Goal: Information Seeking & Learning: Learn about a topic

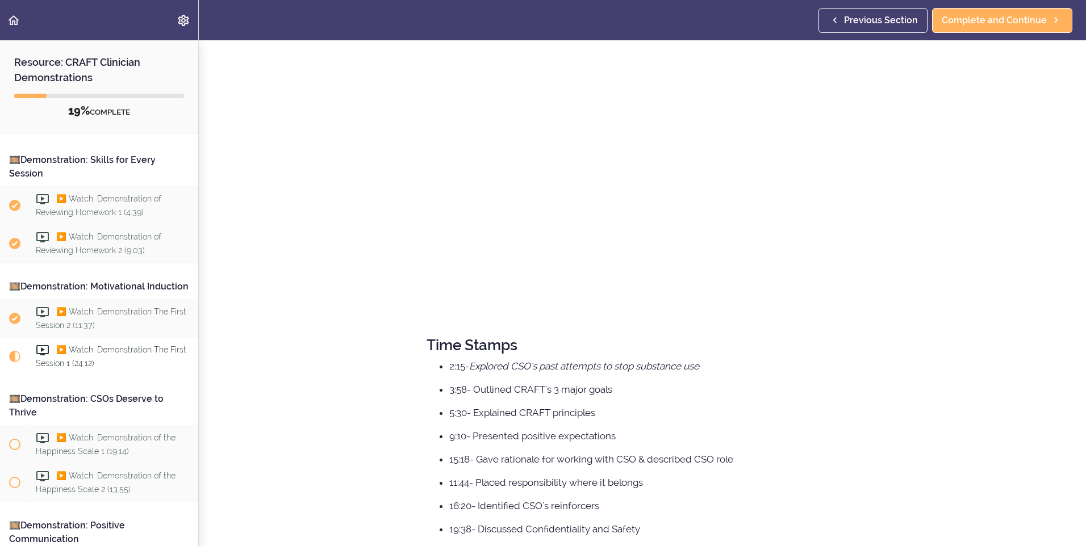
scroll to position [227, 0]
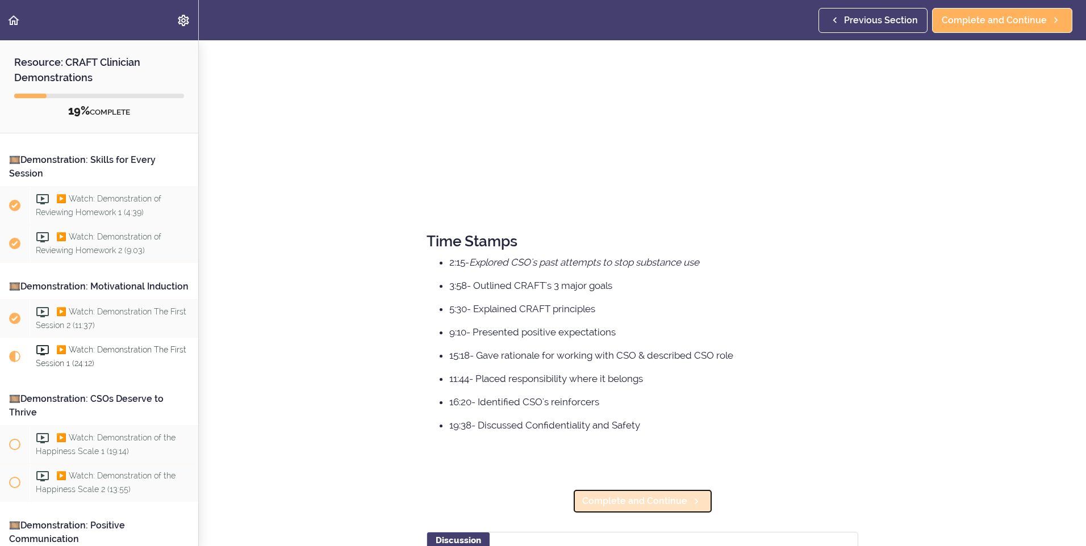
click at [630, 496] on span "Complete and Continue" at bounding box center [634, 502] width 105 height 14
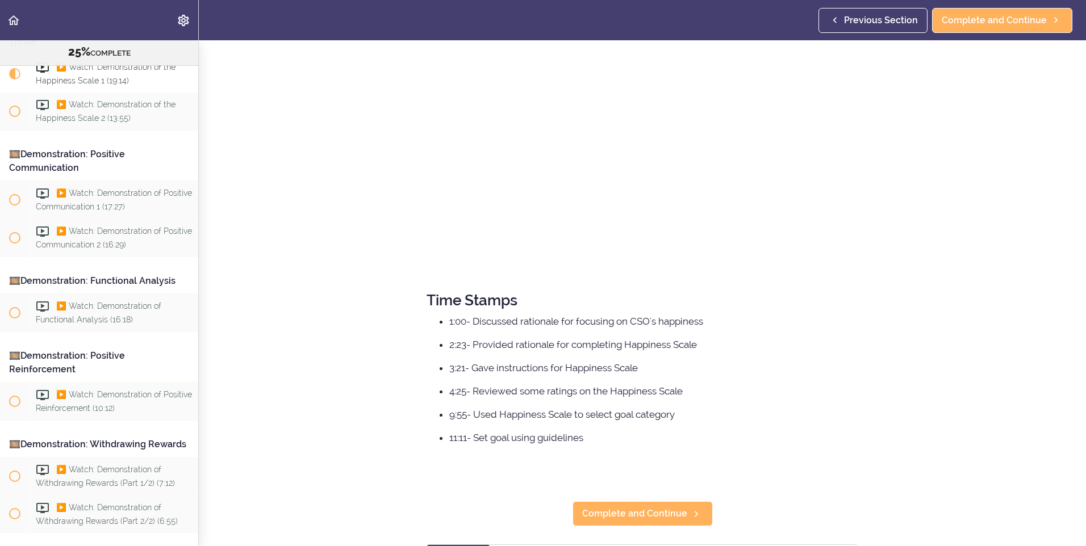
scroll to position [284, 0]
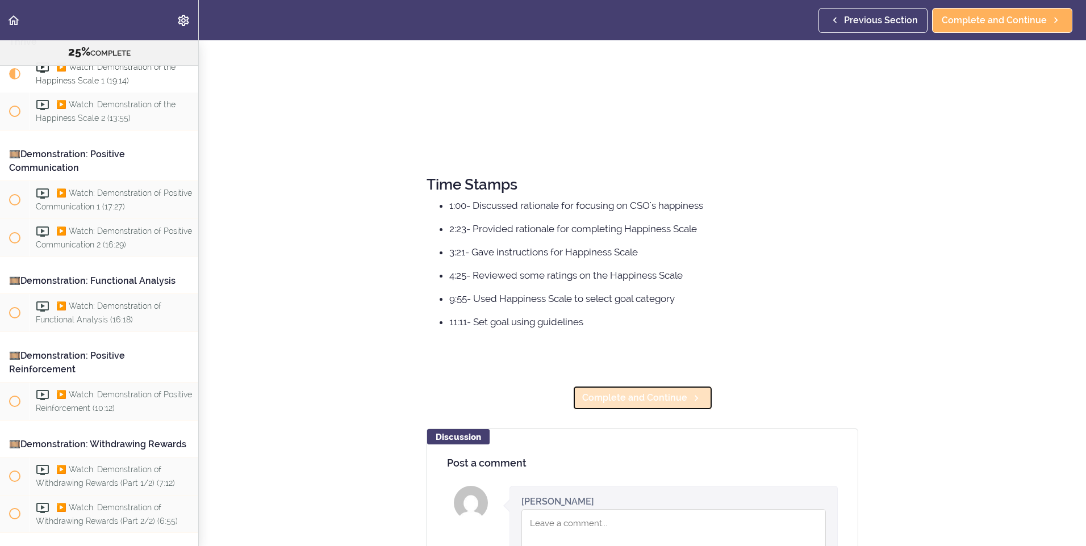
click at [646, 401] on span "Complete and Continue" at bounding box center [634, 398] width 105 height 14
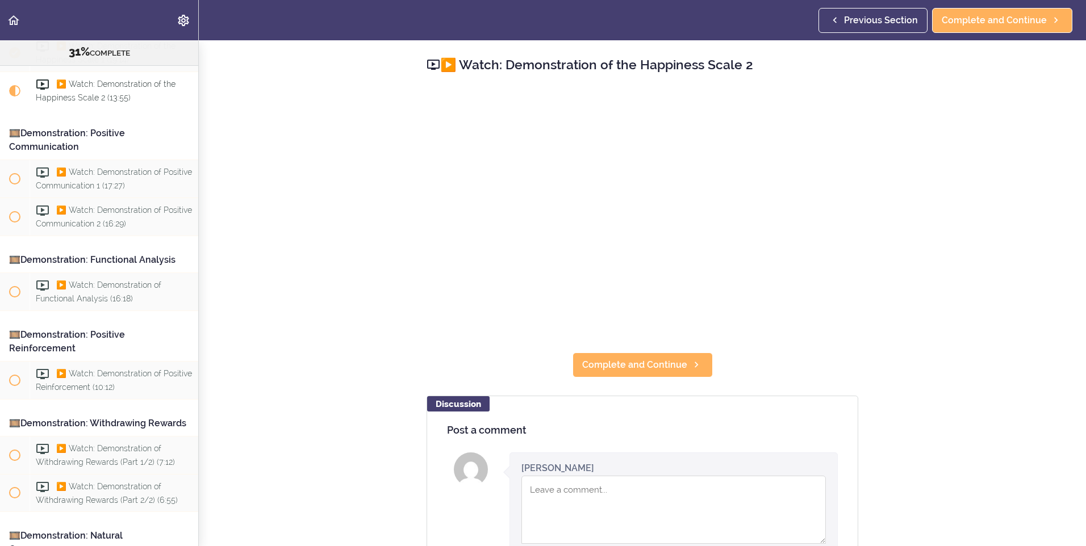
scroll to position [381, 0]
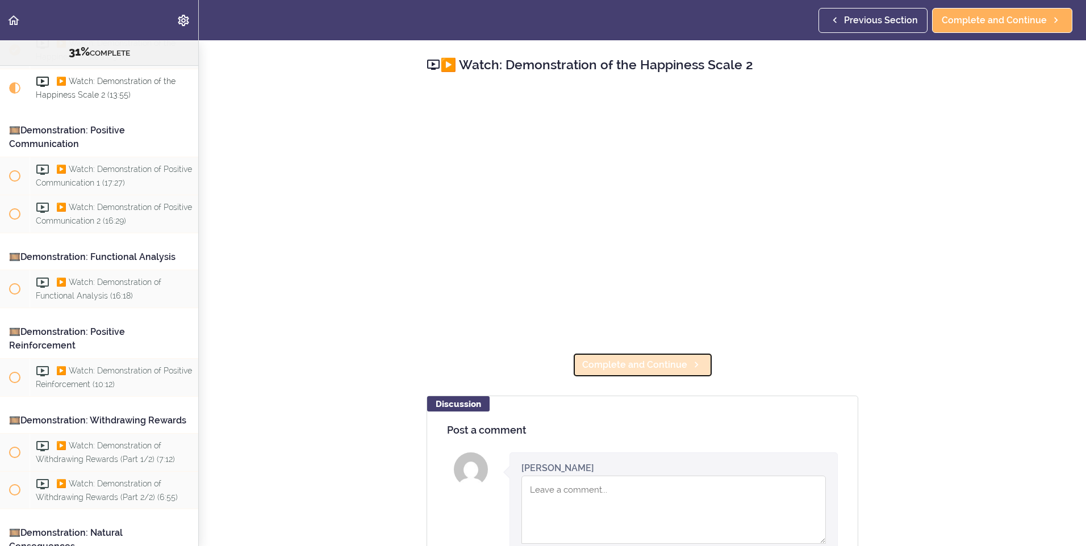
click at [657, 369] on span "Complete and Continue" at bounding box center [634, 365] width 105 height 14
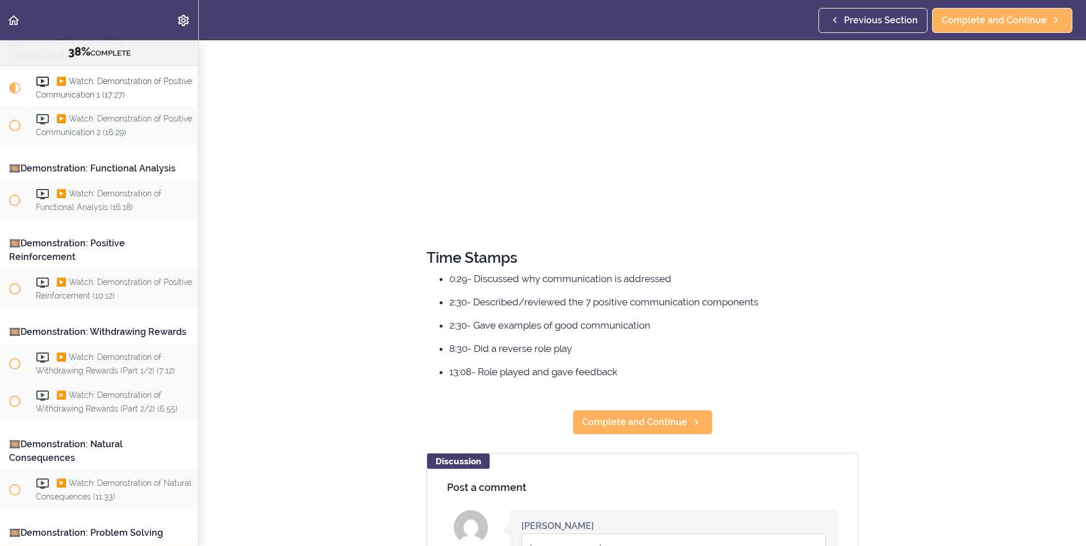
scroll to position [284, 0]
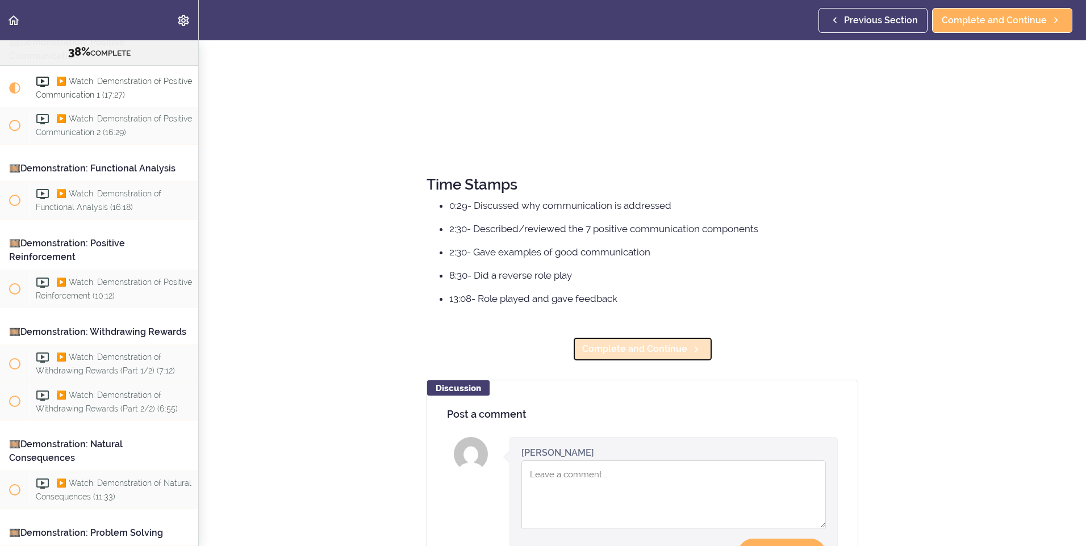
click at [646, 355] on span "Complete and Continue" at bounding box center [634, 349] width 105 height 14
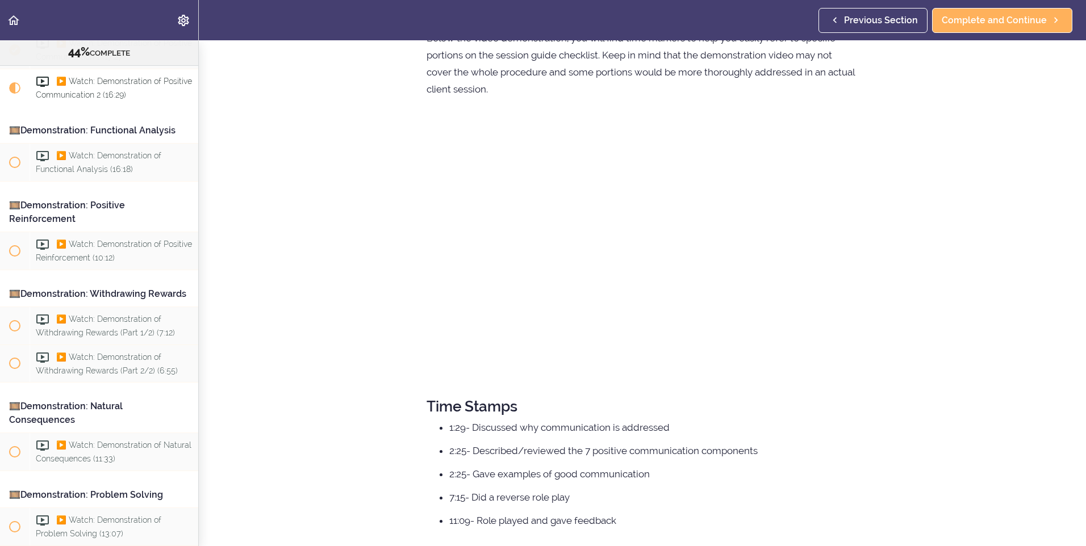
scroll to position [170, 0]
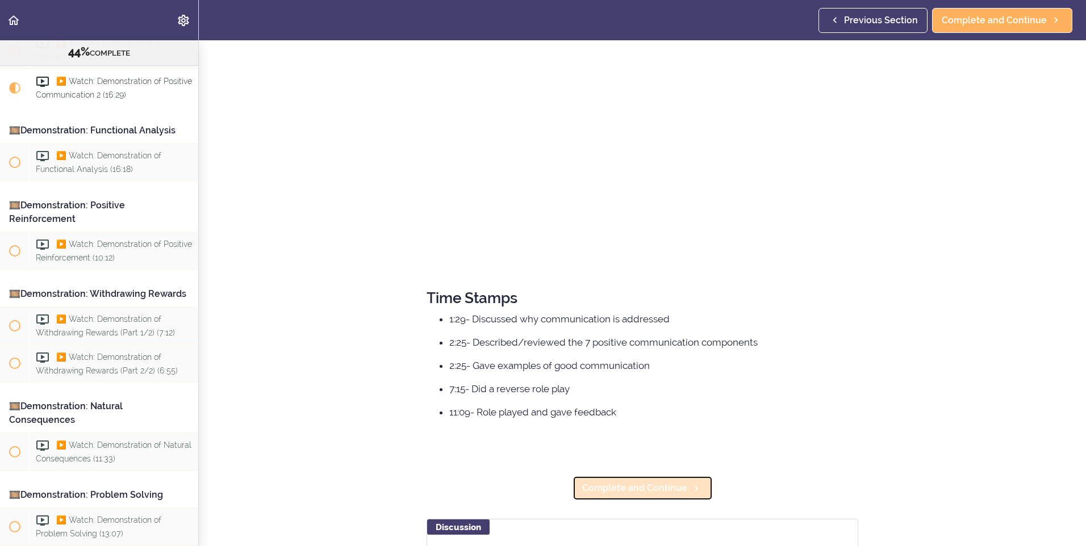
click at [639, 488] on span "Complete and Continue" at bounding box center [634, 489] width 105 height 14
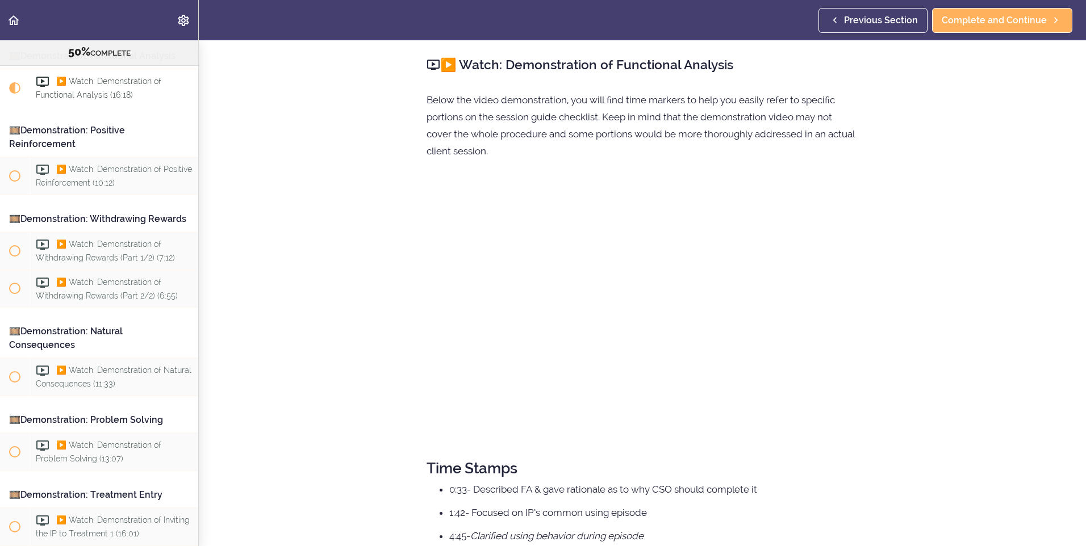
scroll to position [182, 0]
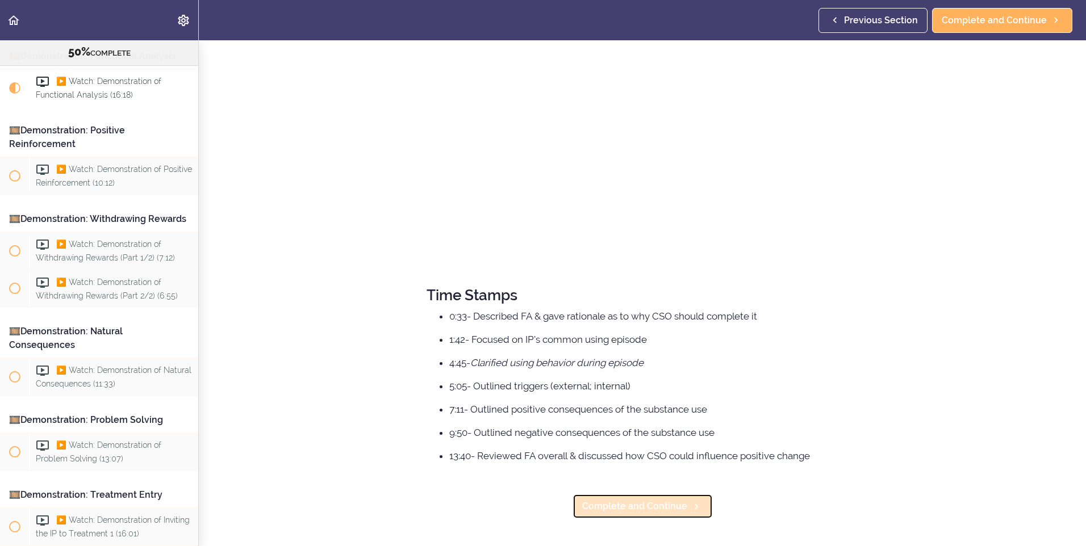
click at [672, 501] on span "Complete and Continue" at bounding box center [634, 507] width 105 height 14
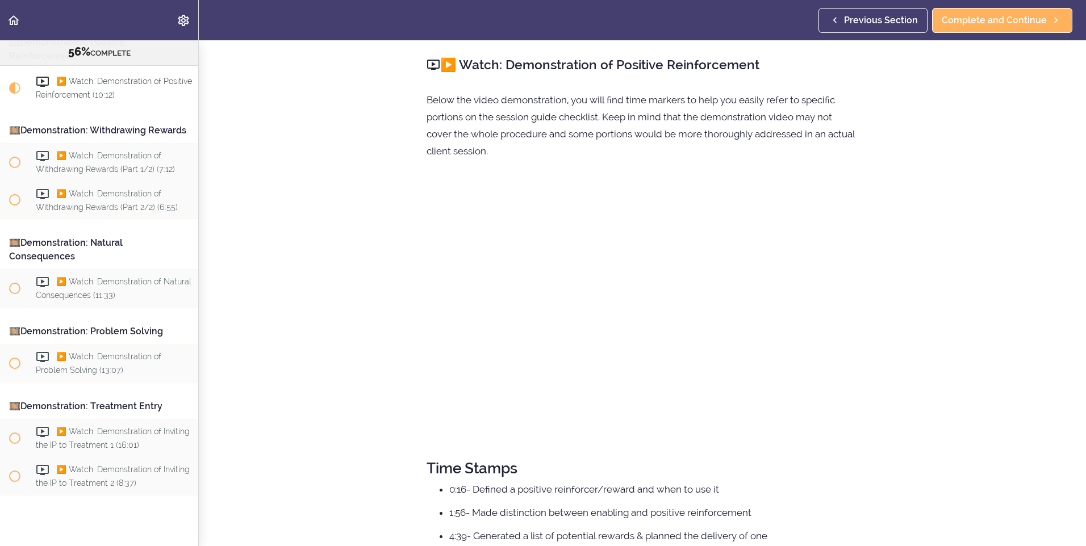
scroll to position [89, 0]
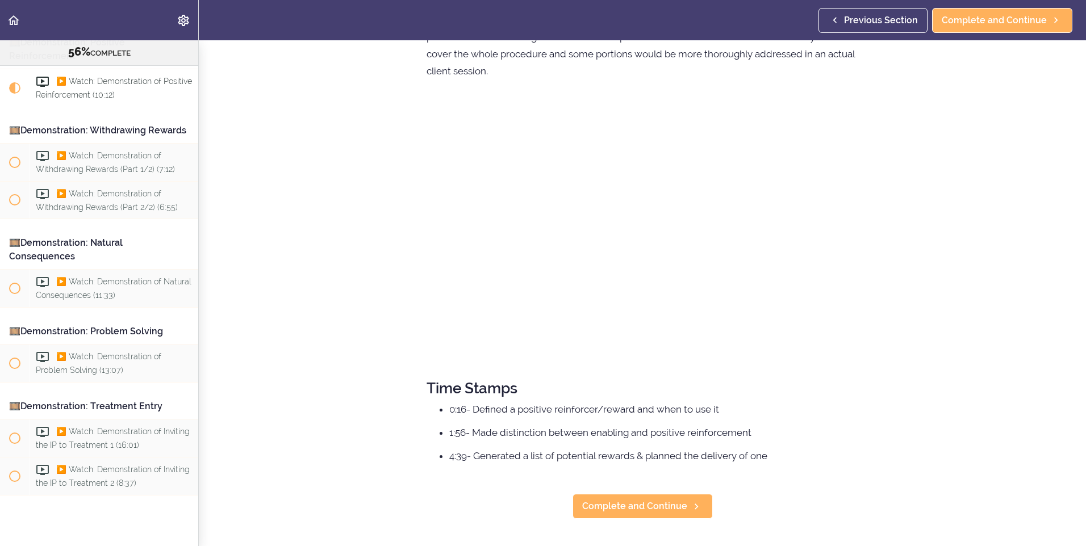
click at [626, 481] on div "▶️ Watch: Demonstration of Positive Reinforcement Below the video demonstration…" at bounding box center [642, 253] width 477 height 586
click at [623, 500] on span "Complete and Continue" at bounding box center [634, 507] width 105 height 14
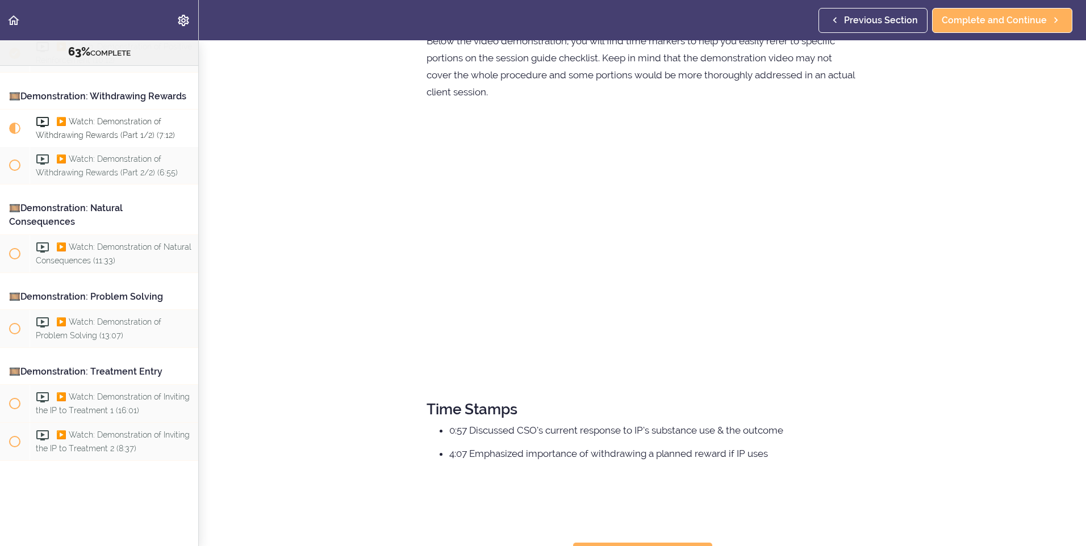
scroll to position [116, 0]
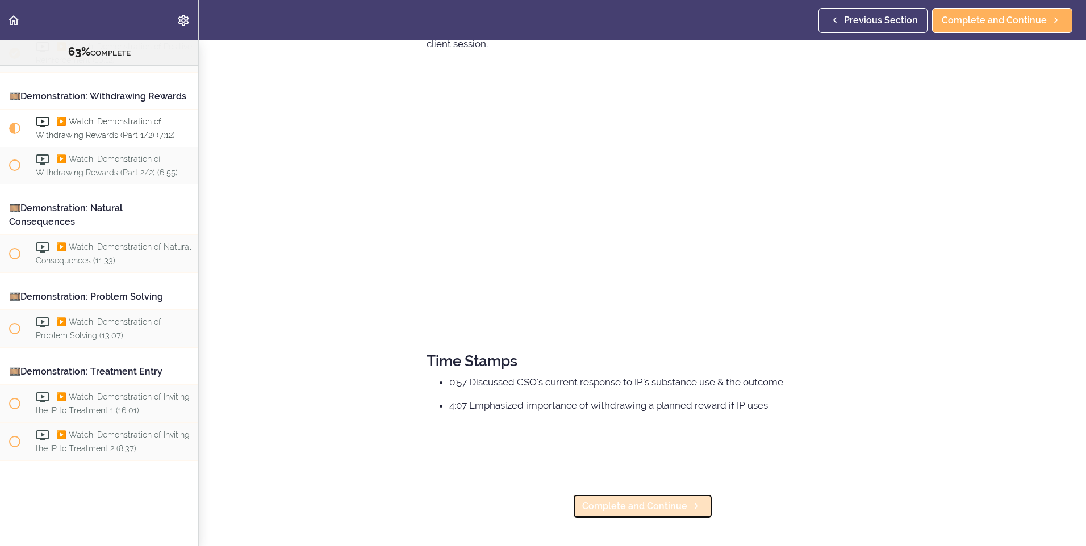
click at [648, 500] on span "Complete and Continue" at bounding box center [634, 507] width 105 height 14
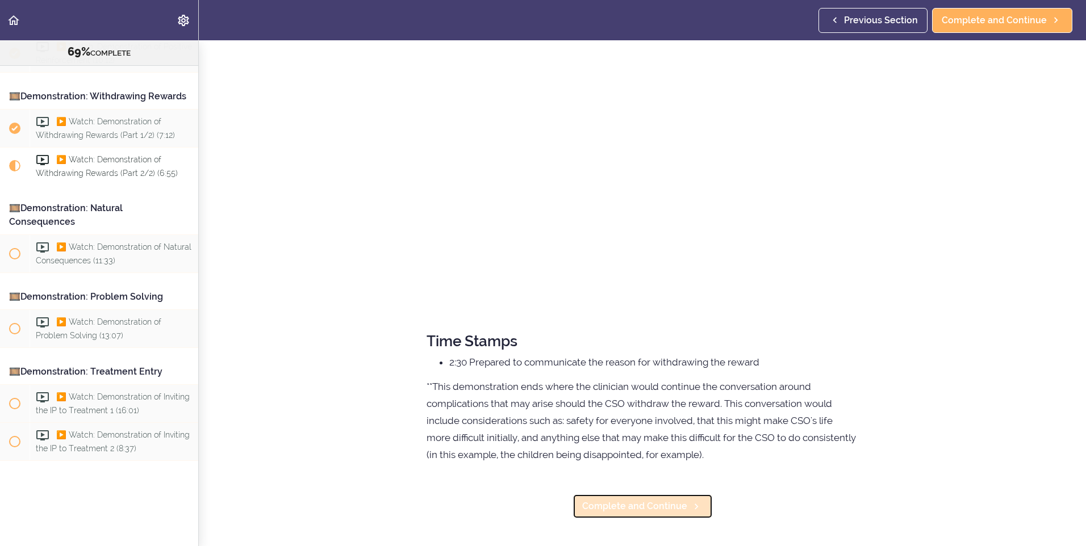
click at [656, 500] on span "Complete and Continue" at bounding box center [634, 507] width 105 height 14
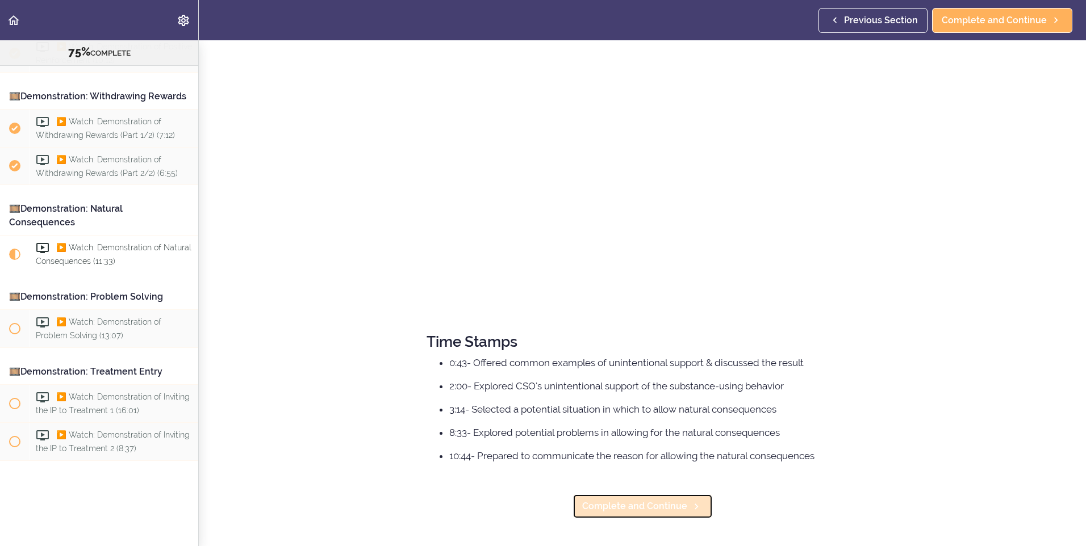
click at [628, 500] on span "Complete and Continue" at bounding box center [634, 507] width 105 height 14
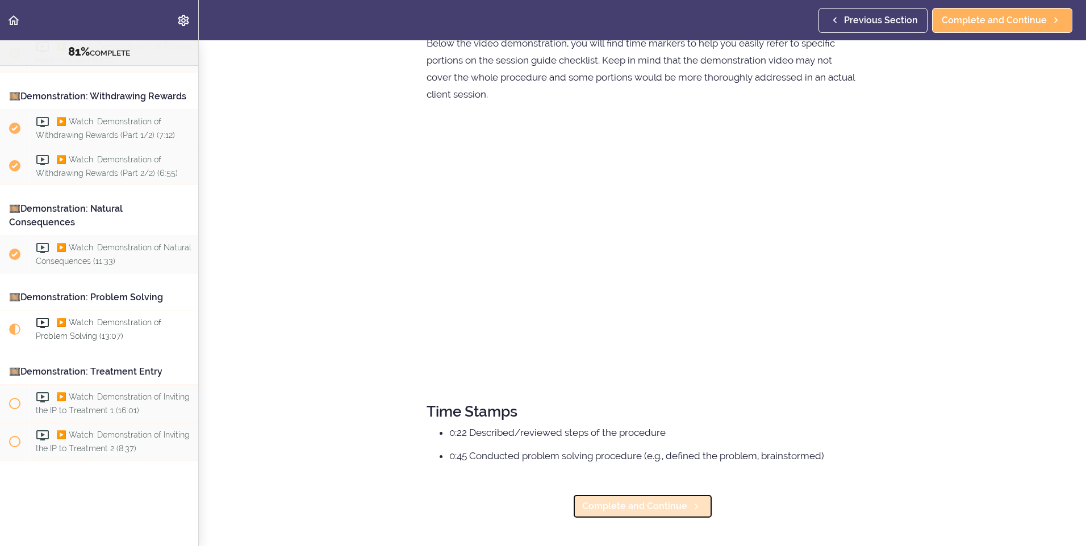
click at [652, 500] on span "Complete and Continue" at bounding box center [634, 507] width 105 height 14
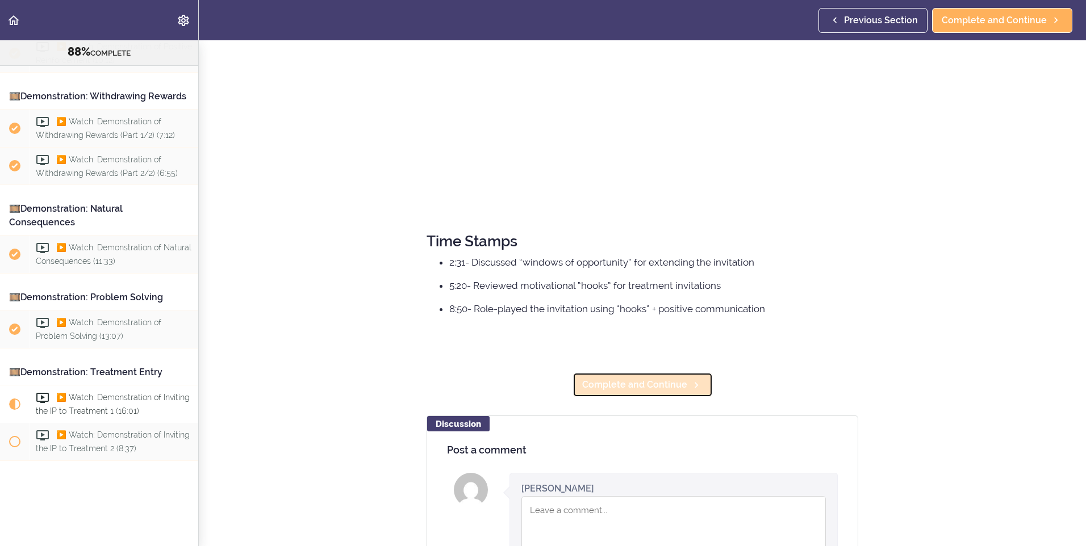
click at [635, 383] on span "Complete and Continue" at bounding box center [634, 385] width 105 height 14
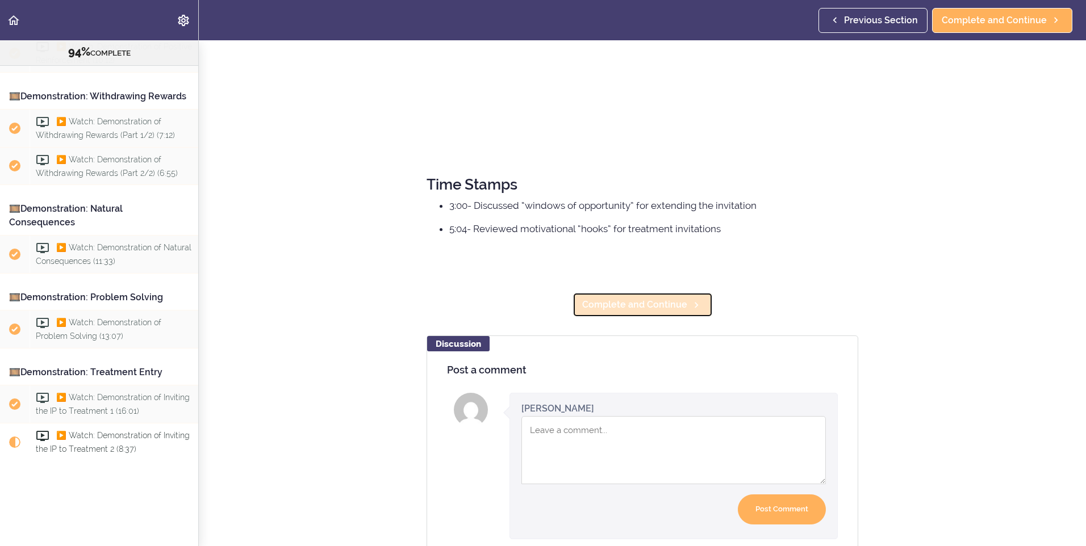
click at [657, 312] on link "Complete and Continue" at bounding box center [642, 304] width 140 height 25
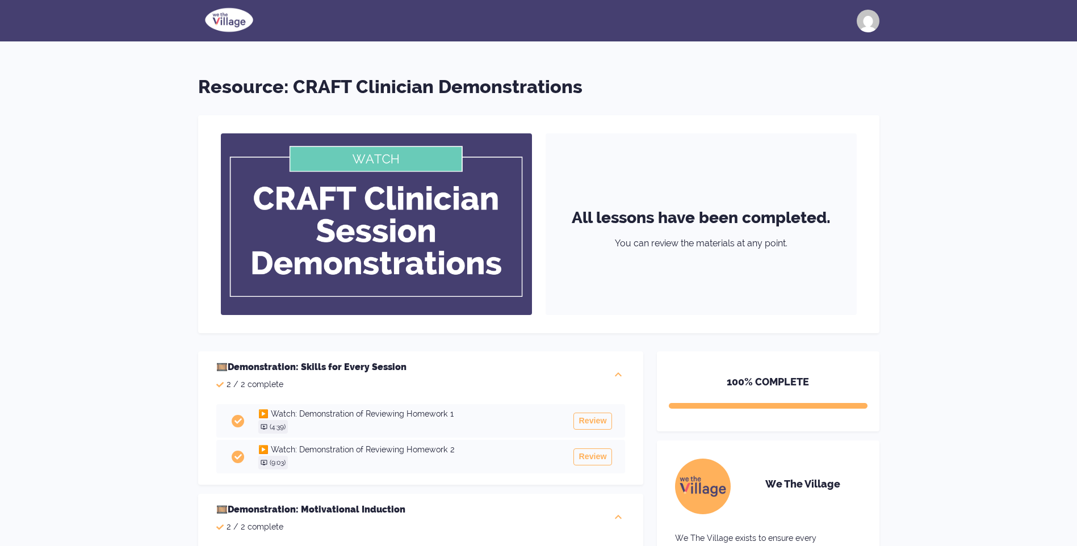
click at [876, 22] on div at bounding box center [868, 21] width 23 height 23
click at [876, 23] on div at bounding box center [868, 21] width 23 height 23
click at [245, 24] on img at bounding box center [229, 20] width 62 height 28
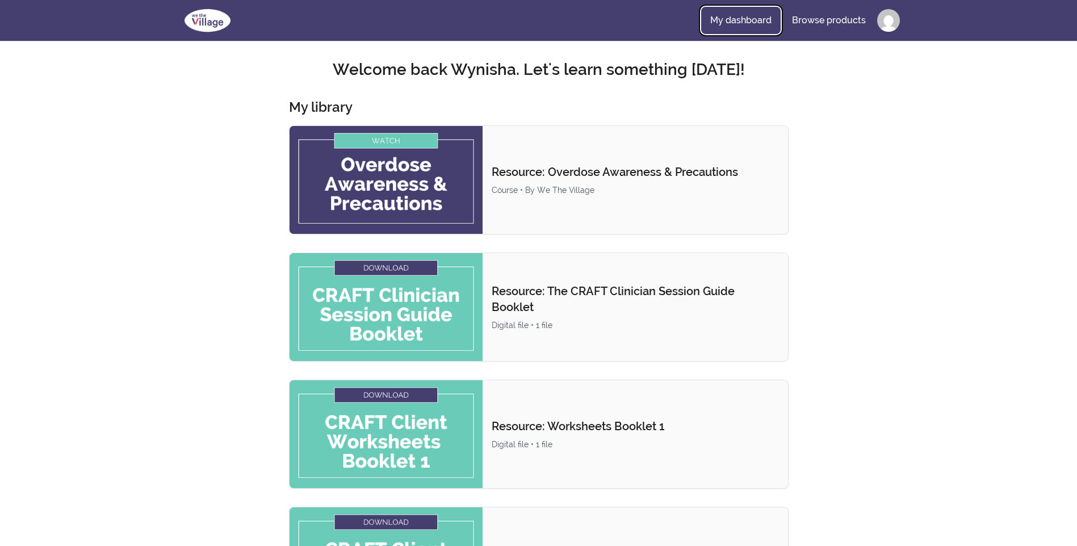
click at [735, 16] on link "My dashboard" at bounding box center [740, 20] width 79 height 27
click at [737, 23] on link "My dashboard" at bounding box center [740, 20] width 79 height 27
click at [821, 28] on link "Browse products" at bounding box center [829, 20] width 92 height 27
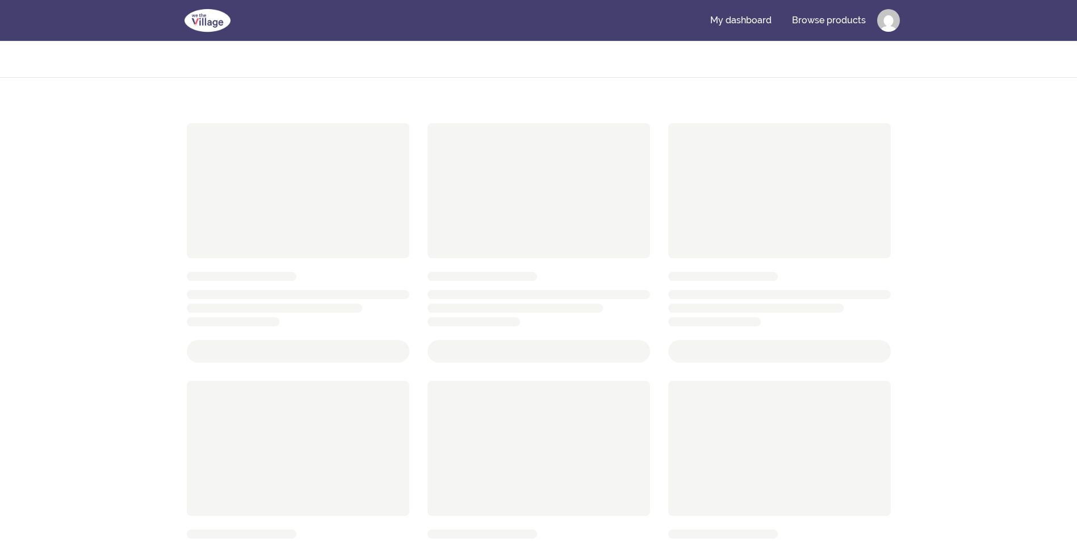
click at [221, 17] on img at bounding box center [208, 20] width 60 height 27
click at [206, 15] on img at bounding box center [208, 20] width 60 height 27
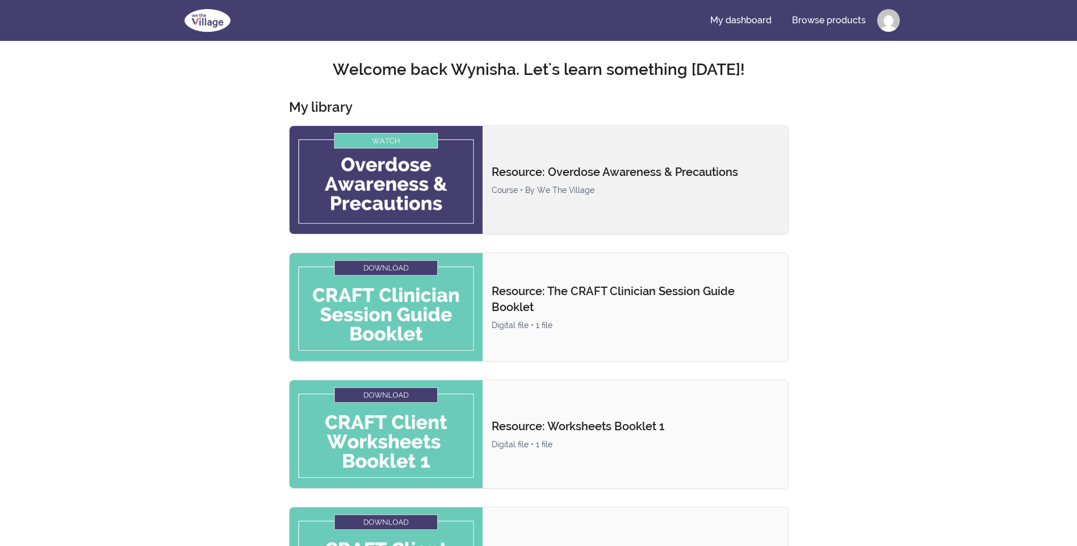
click at [405, 147] on img at bounding box center [387, 180] width 194 height 108
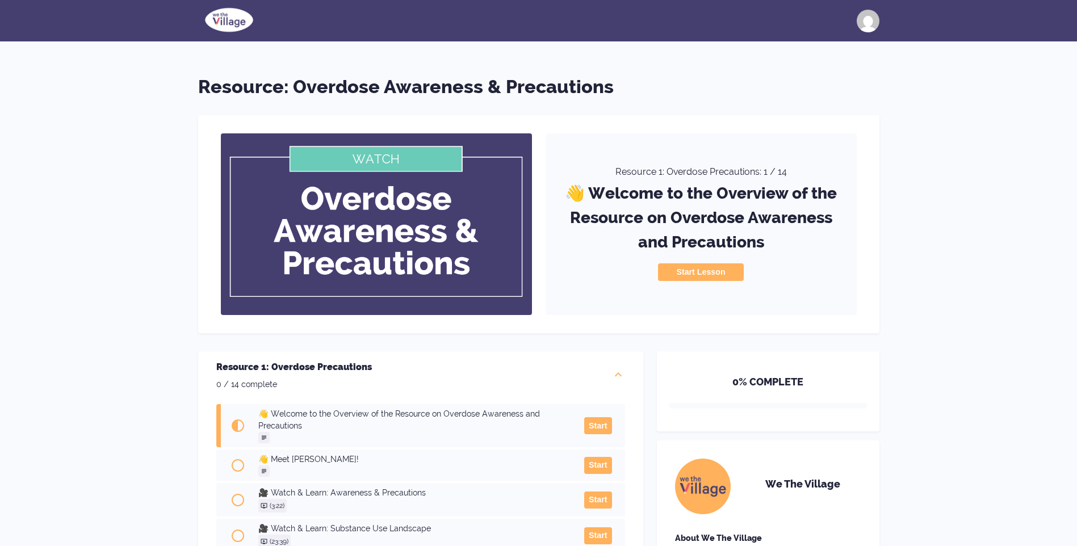
click at [670, 273] on button "Start Lesson" at bounding box center [700, 271] width 85 height 17
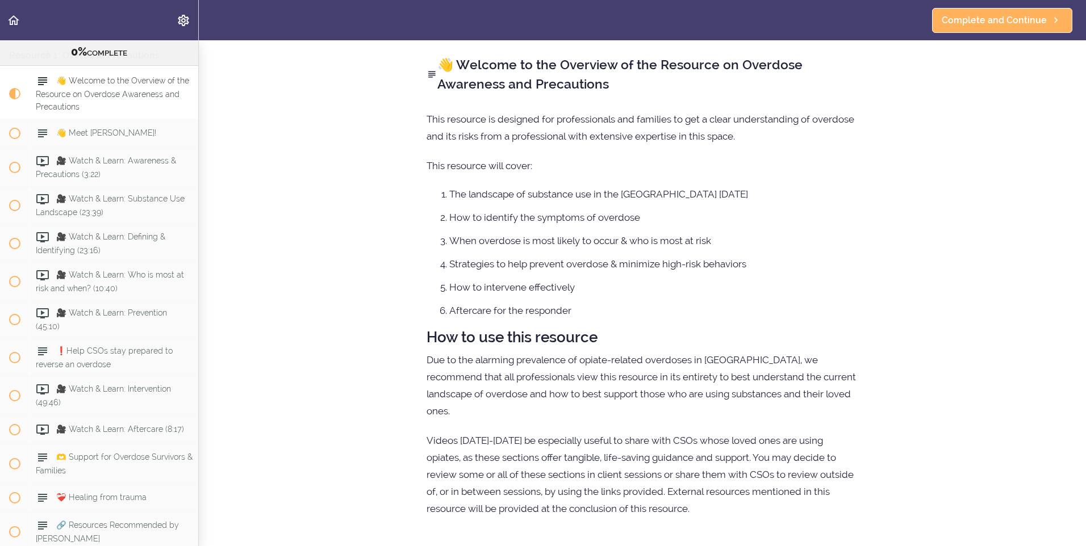
scroll to position [45, 0]
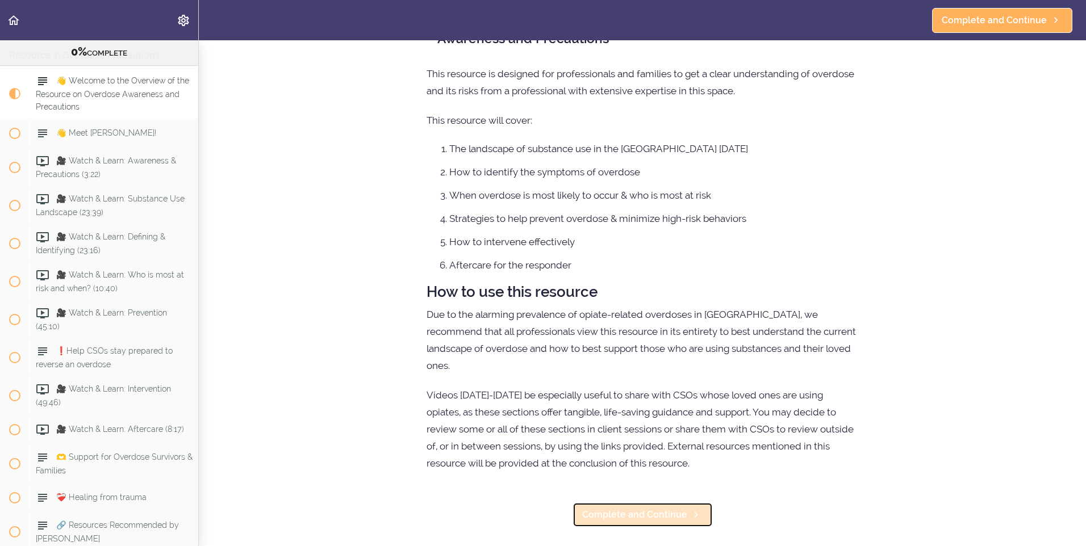
click at [652, 508] on span "Complete and Continue" at bounding box center [634, 515] width 105 height 14
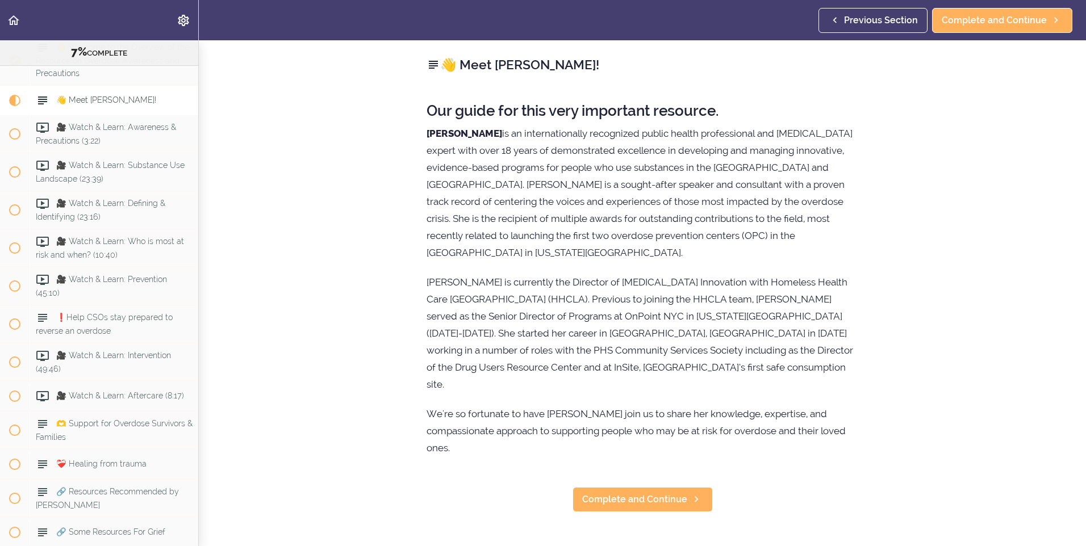
scroll to position [127, 0]
click at [655, 495] on section "Resource: Overdose Awareness & Precautions 7% COMPLETE Resource 1: Overdose Pre…" at bounding box center [543, 293] width 1086 height 506
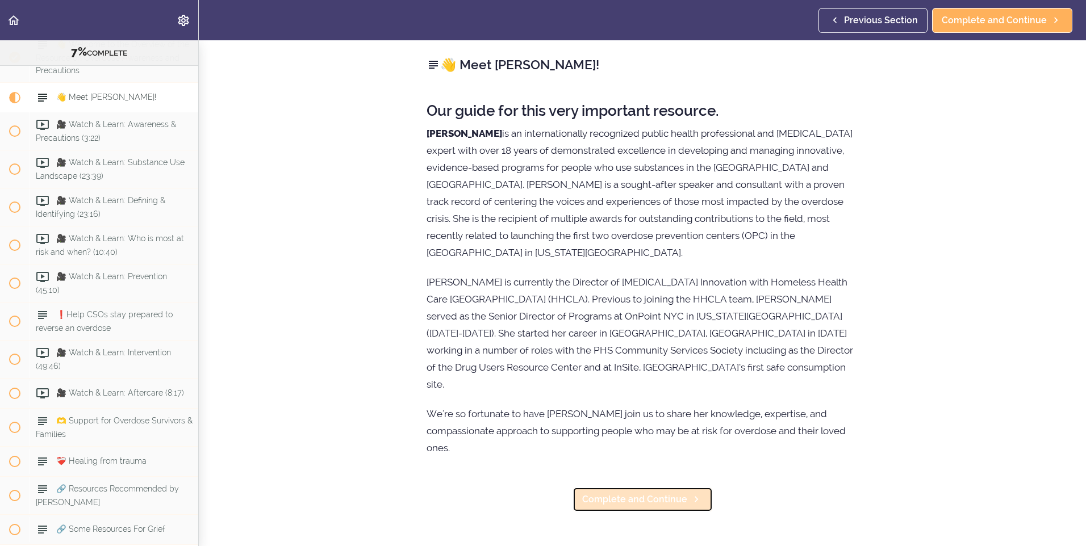
click at [655, 487] on link "Complete and Continue" at bounding box center [642, 499] width 140 height 25
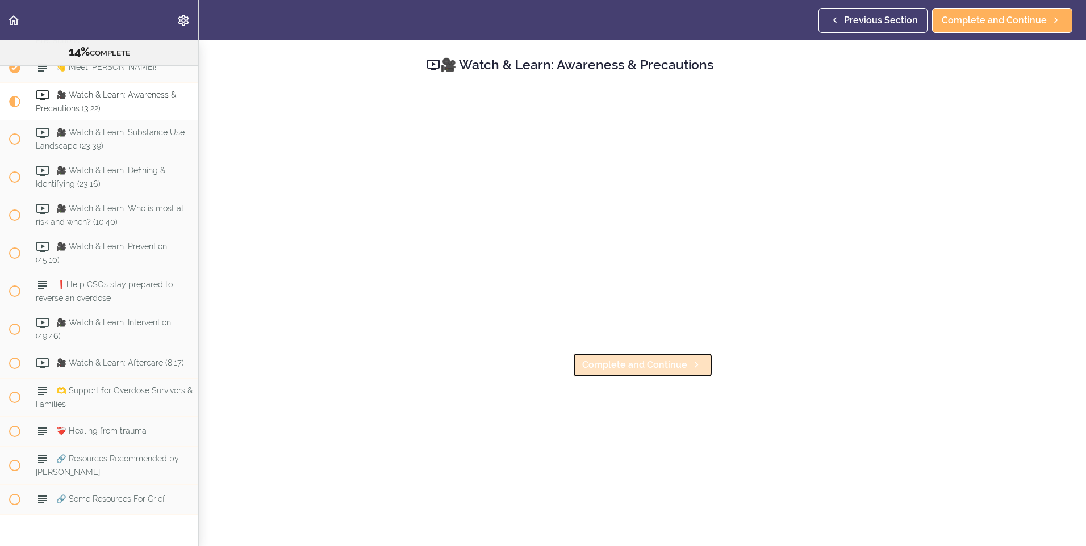
click at [633, 355] on link "Complete and Continue" at bounding box center [642, 365] width 140 height 25
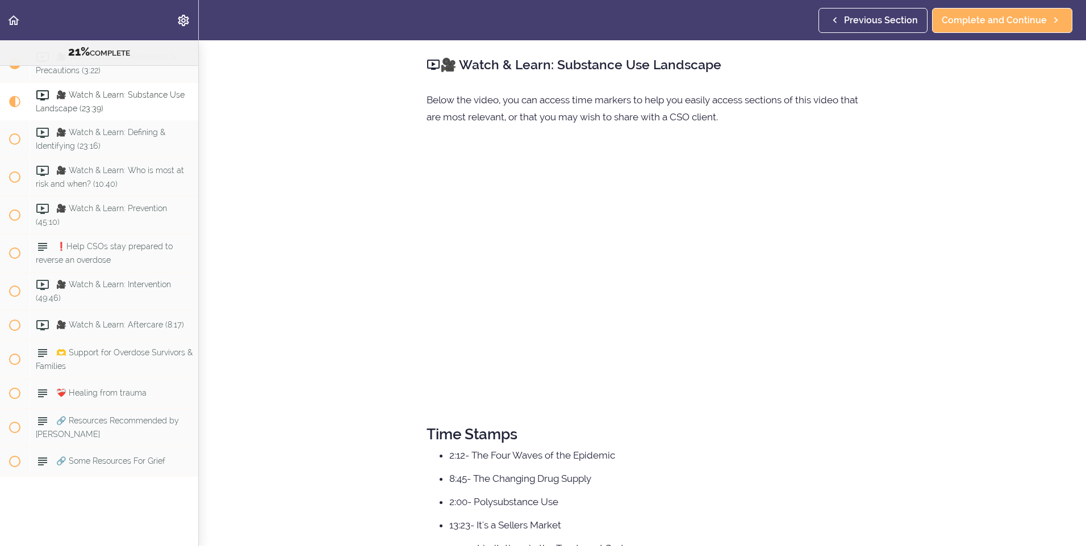
scroll to position [97, 0]
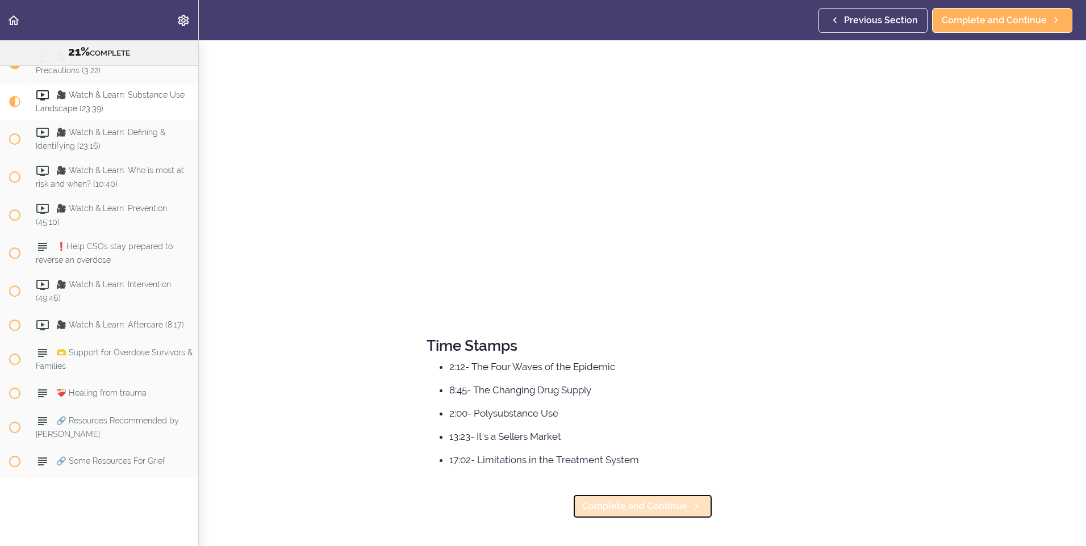
click at [626, 500] on span "Complete and Continue" at bounding box center [634, 507] width 105 height 14
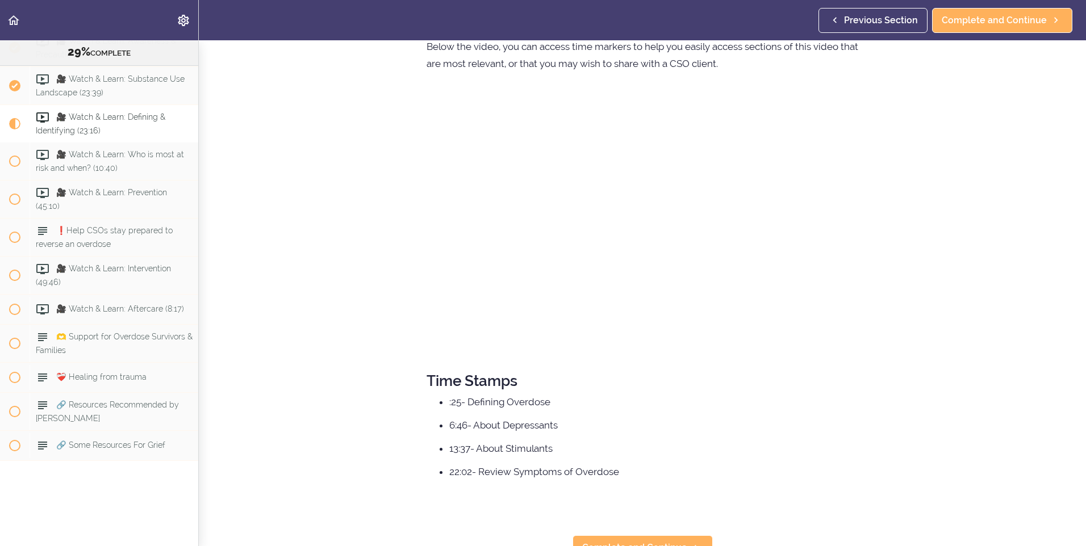
scroll to position [103, 0]
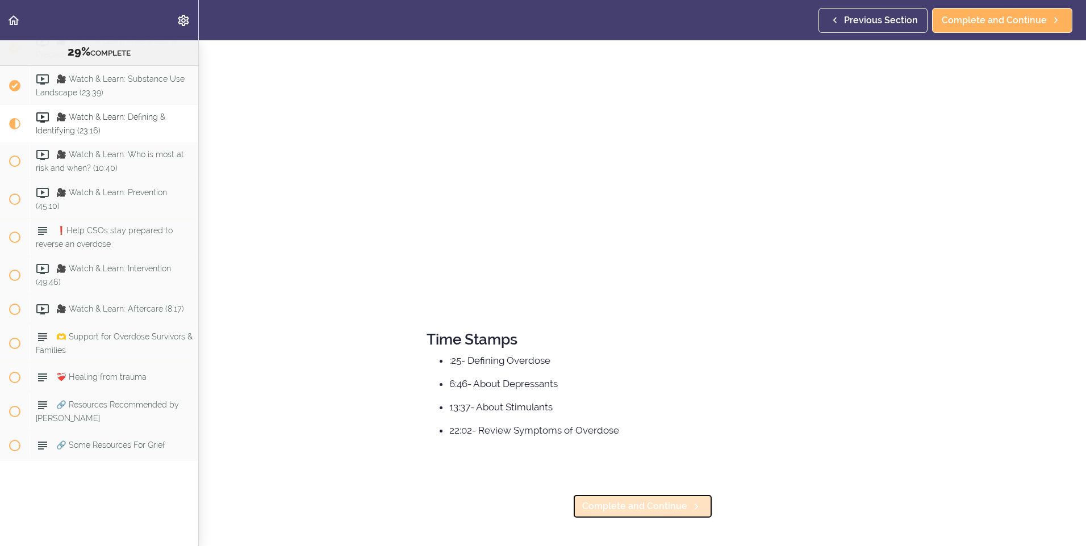
click at [658, 503] on span "Complete and Continue" at bounding box center [634, 507] width 105 height 14
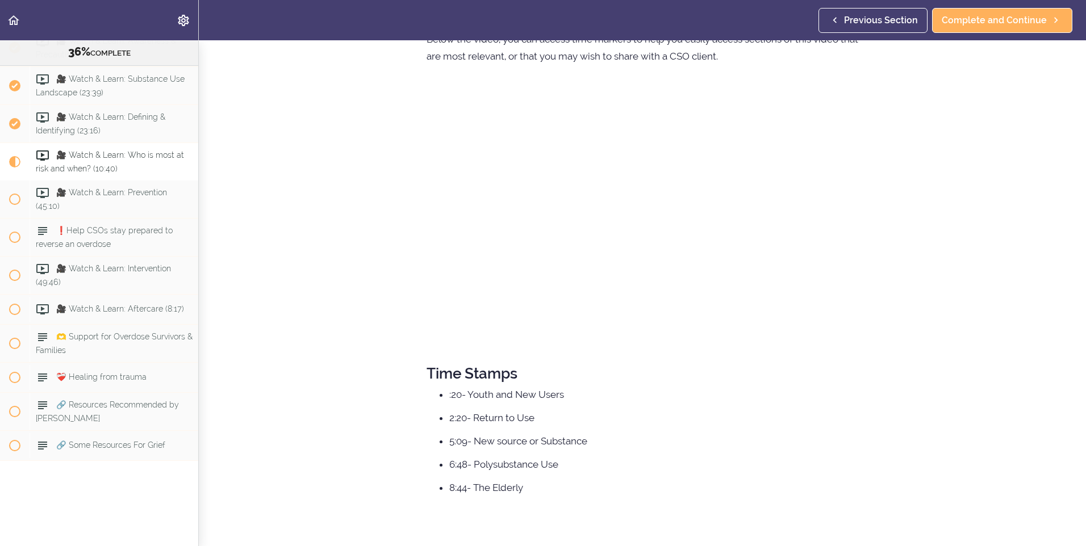
scroll to position [127, 0]
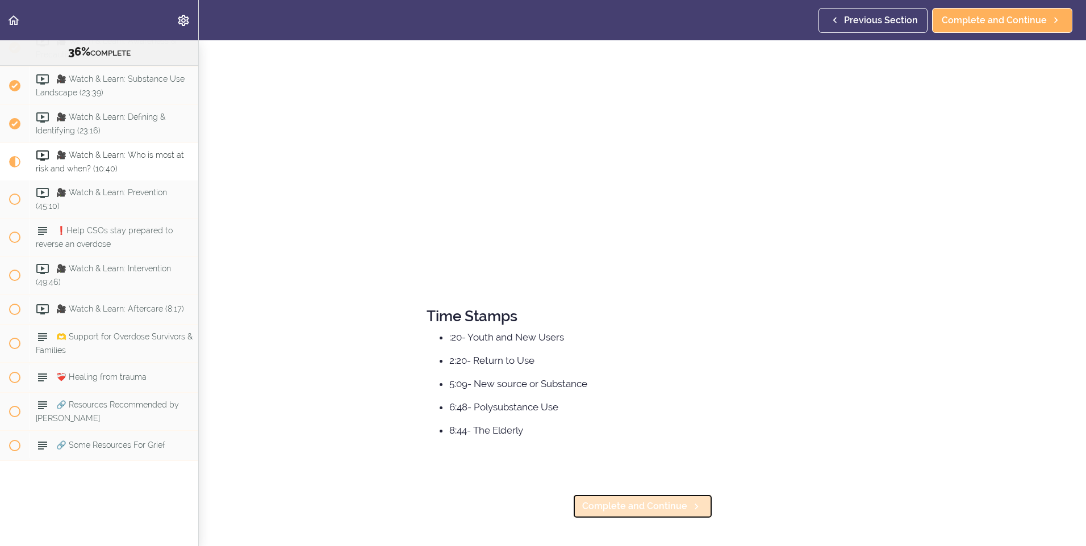
click at [647, 501] on span "Complete and Continue" at bounding box center [634, 507] width 105 height 14
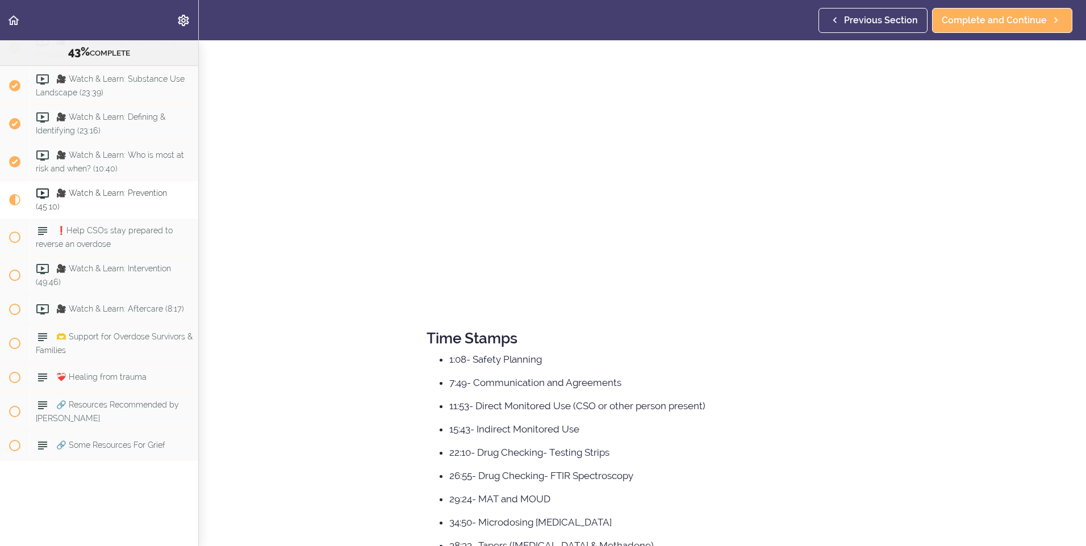
scroll to position [243, 0]
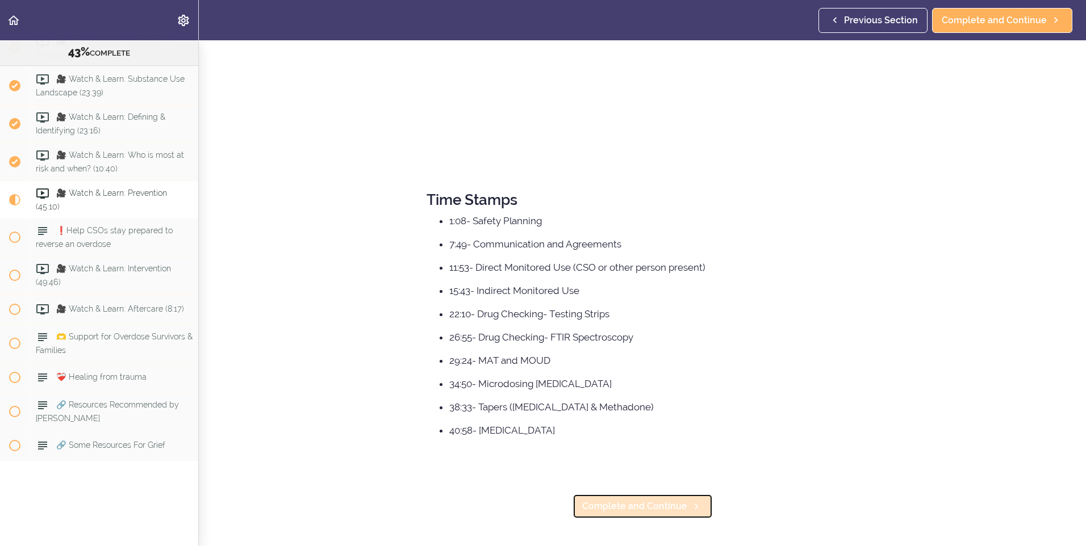
click at [638, 500] on span "Complete and Continue" at bounding box center [634, 507] width 105 height 14
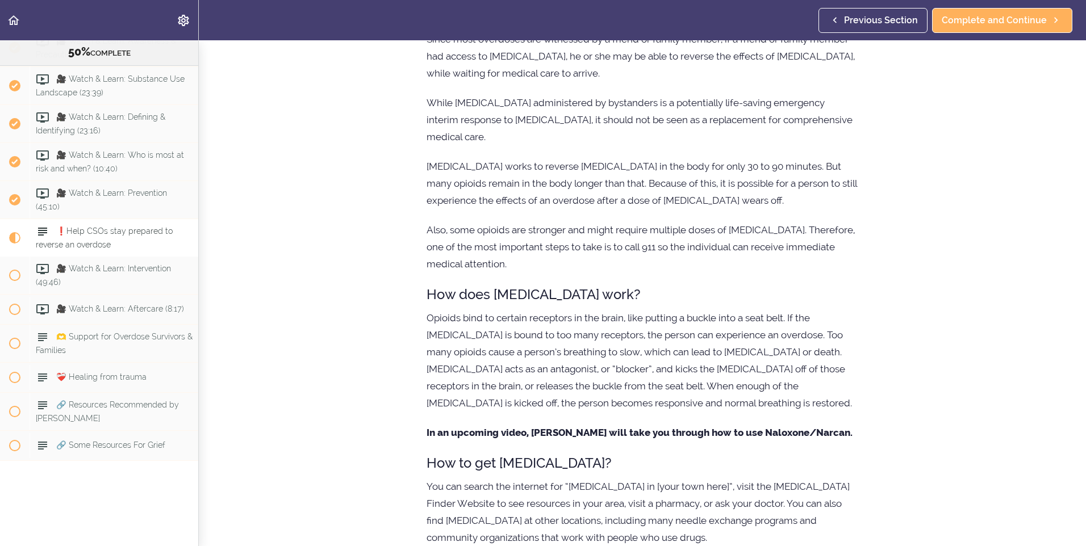
scroll to position [341, 0]
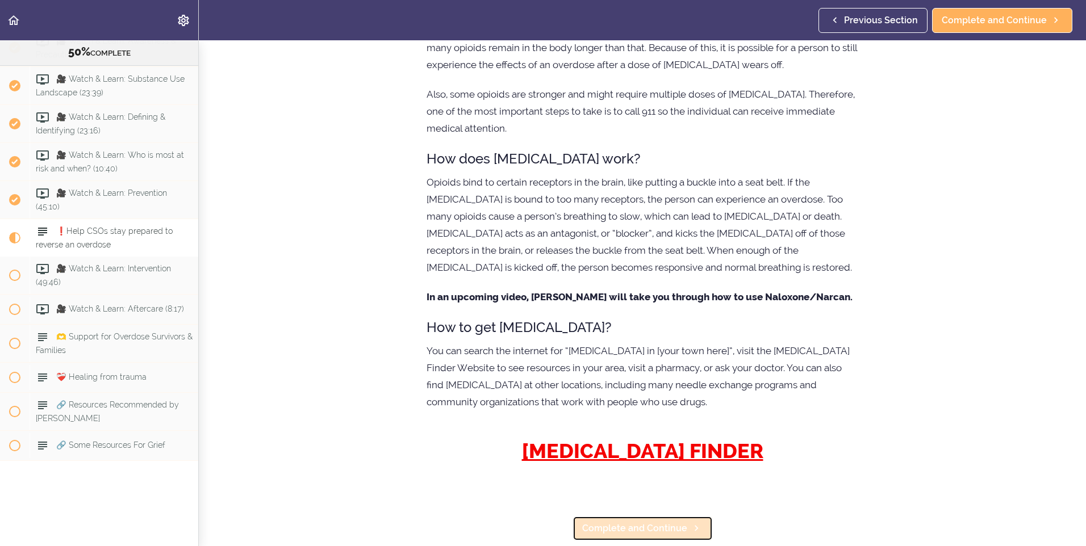
click at [644, 522] on span "Complete and Continue" at bounding box center [634, 529] width 105 height 14
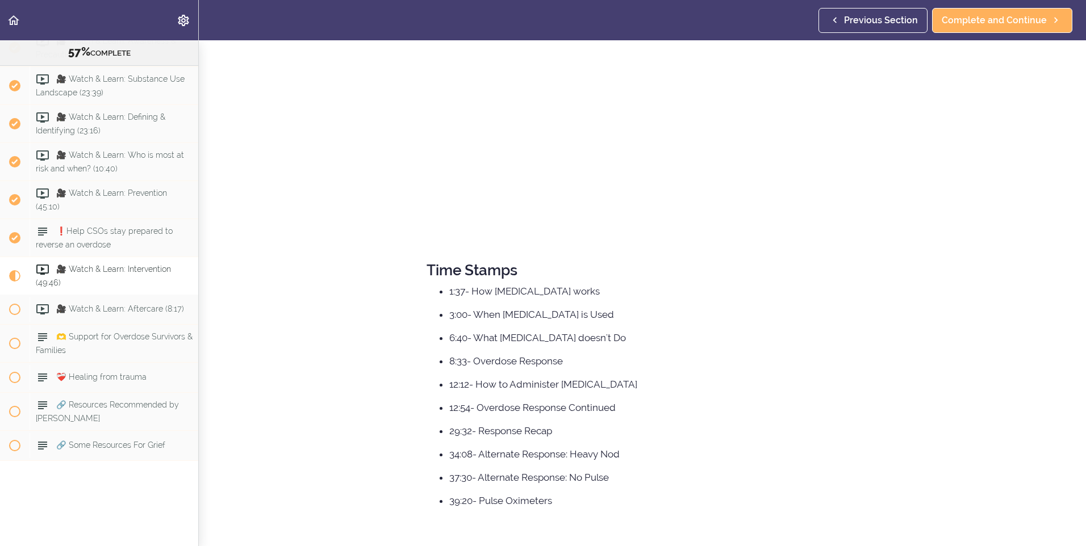
scroll to position [243, 0]
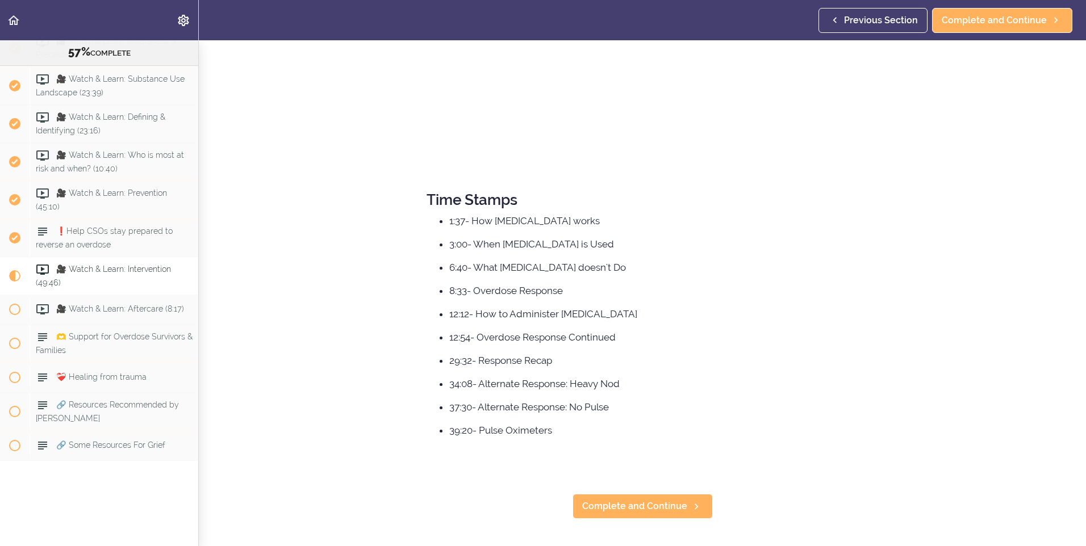
click at [626, 516] on div "🎥 Watch & Learn: Intervention Below the video, you can access time markers to h…" at bounding box center [642, 176] width 477 height 740
click at [634, 500] on span "Complete and Continue" at bounding box center [634, 507] width 105 height 14
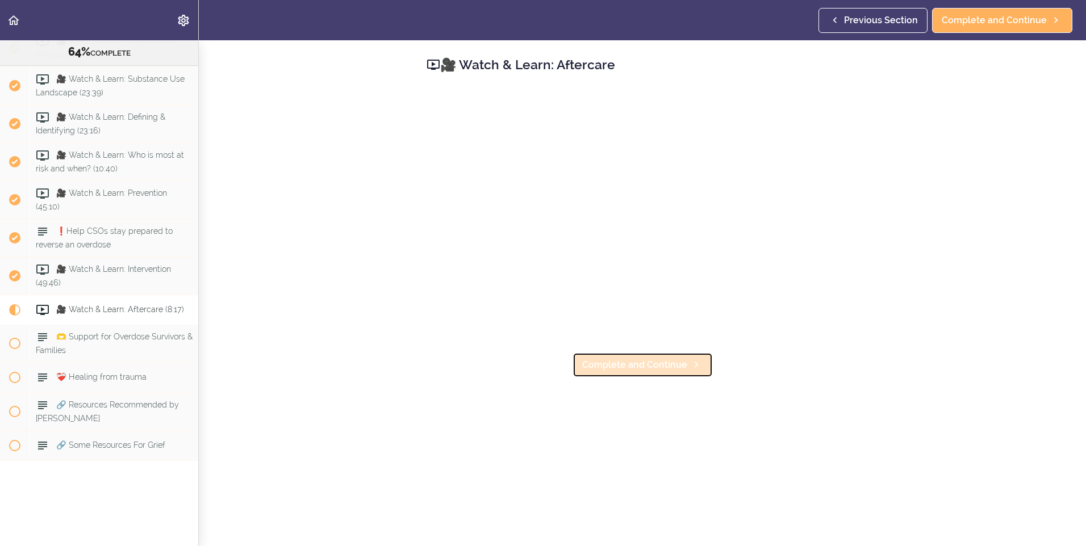
click at [668, 366] on span "Complete and Continue" at bounding box center [634, 365] width 105 height 14
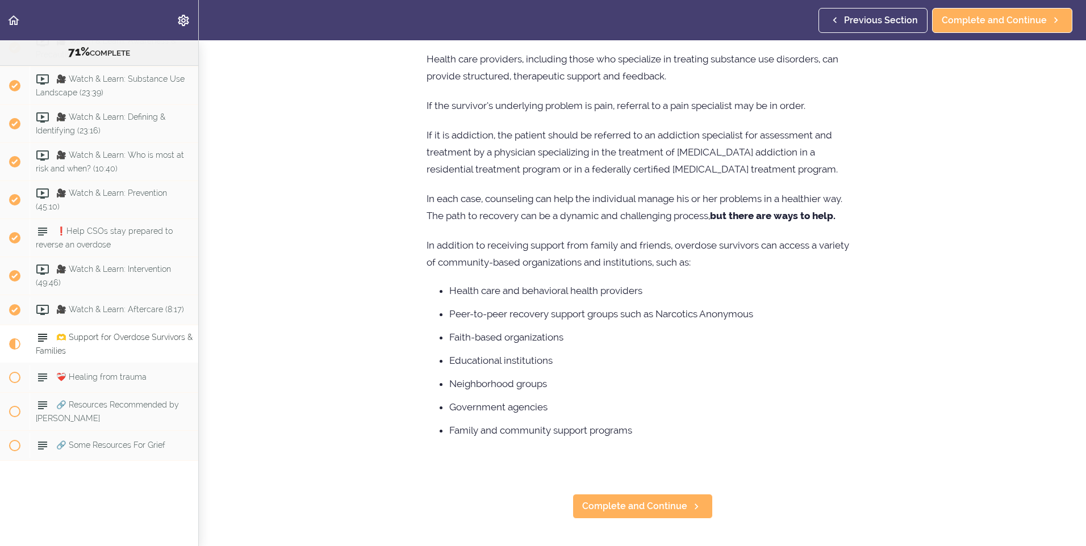
scroll to position [421, 0]
click at [673, 500] on span "Complete and Continue" at bounding box center [634, 507] width 105 height 14
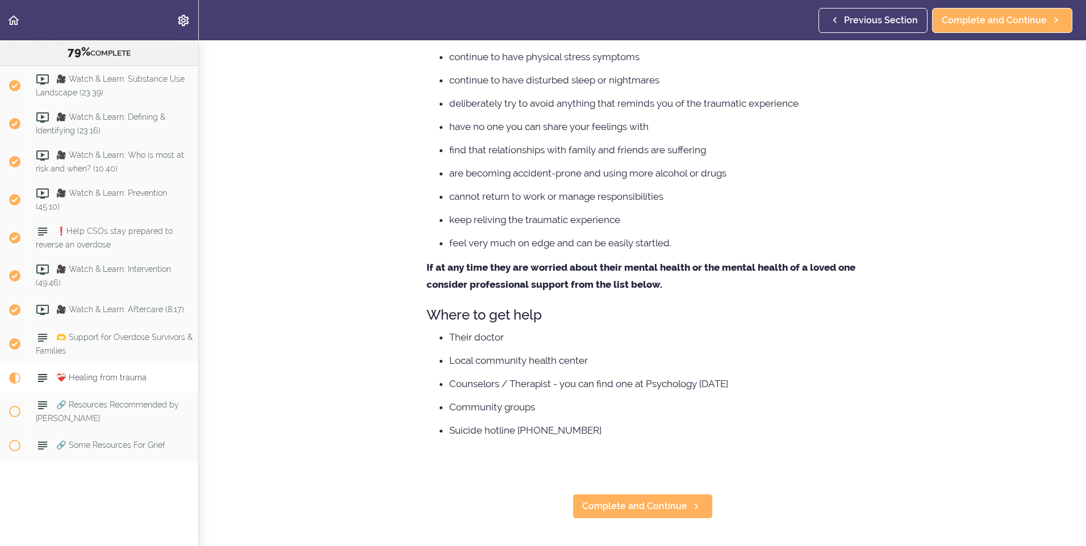
scroll to position [2849, 0]
click at [645, 501] on span "Complete and Continue" at bounding box center [634, 507] width 105 height 14
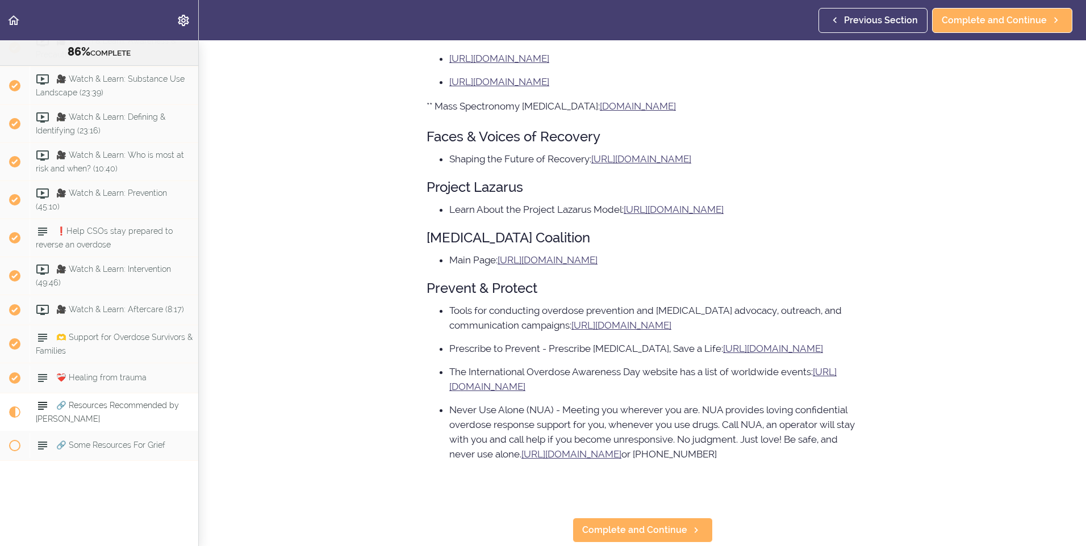
scroll to position [505, 0]
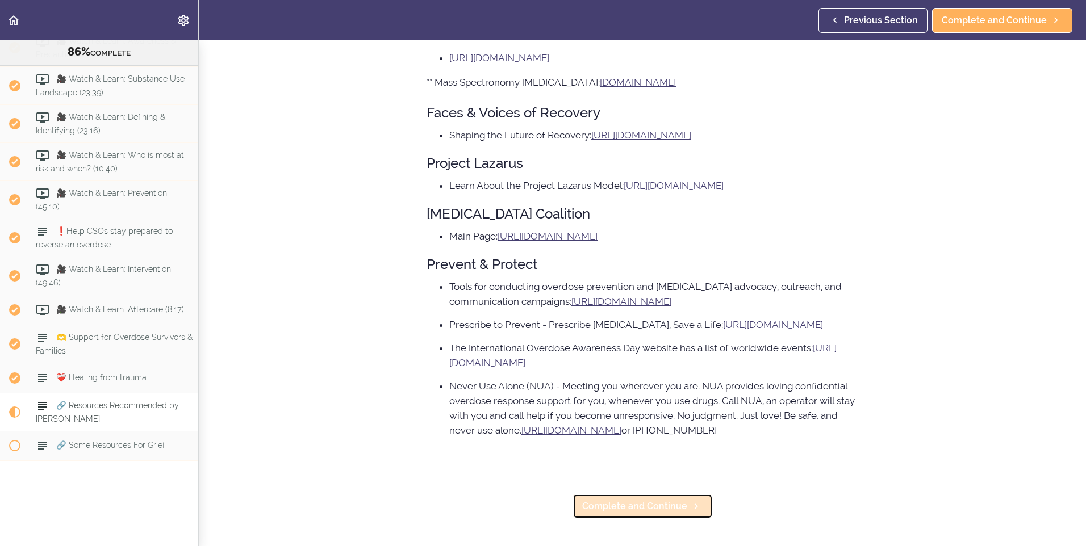
click at [639, 500] on span "Complete and Continue" at bounding box center [634, 507] width 105 height 14
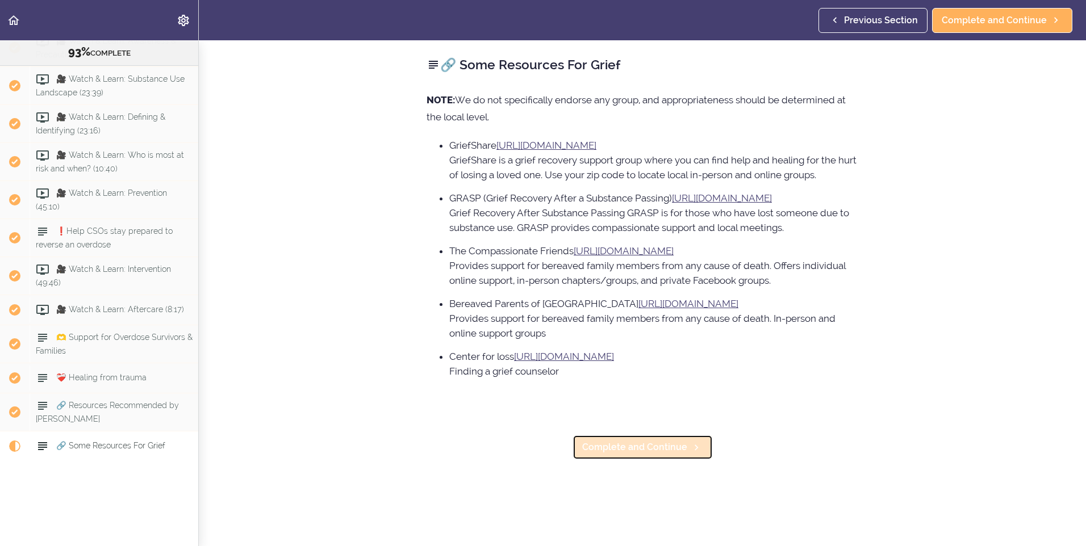
click at [671, 439] on link "Complete and Continue" at bounding box center [642, 447] width 140 height 25
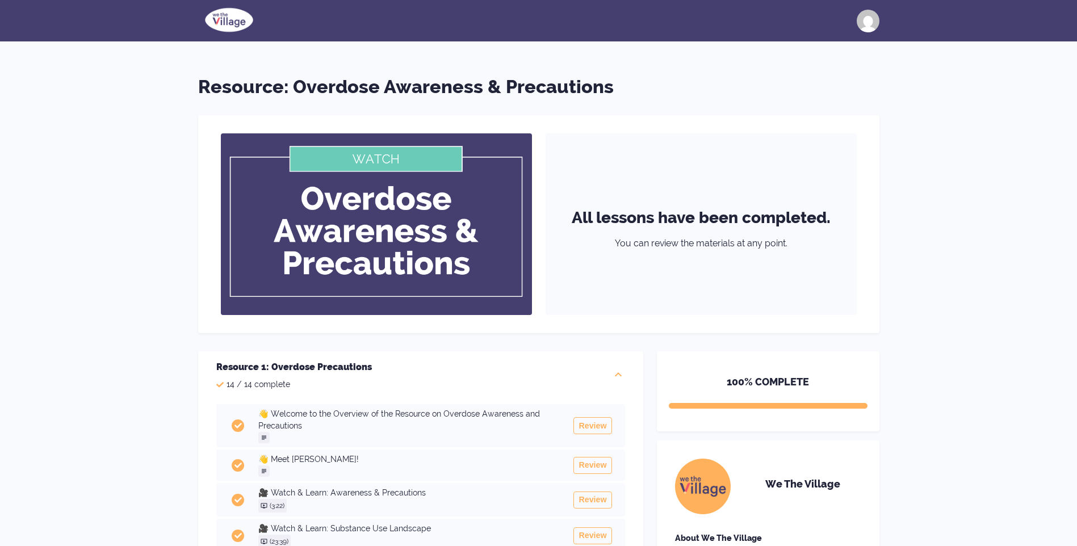
click at [220, 27] on img at bounding box center [229, 20] width 62 height 28
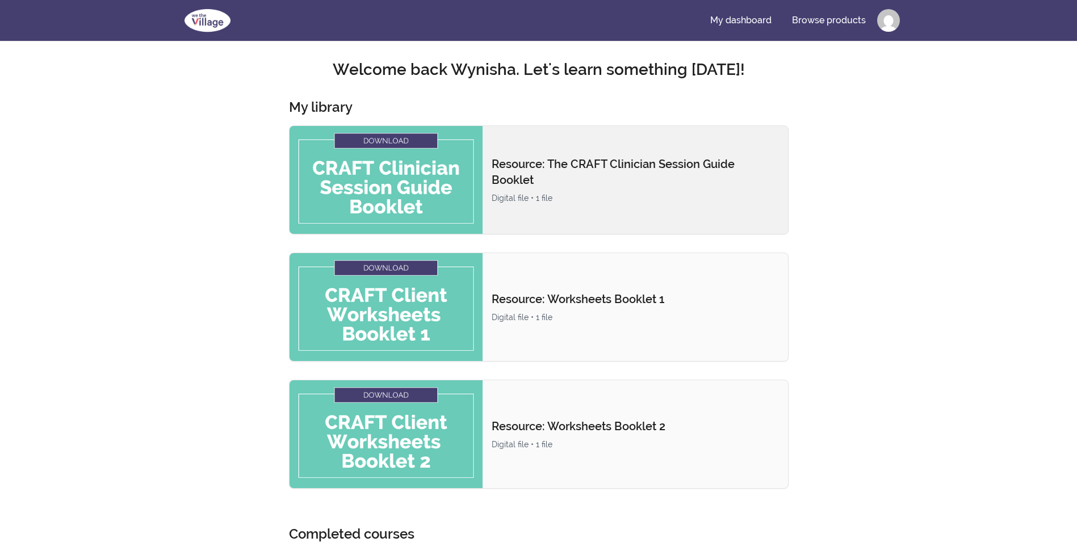
click at [379, 139] on img at bounding box center [386, 180] width 193 height 108
